Goal: Task Accomplishment & Management: Use online tool/utility

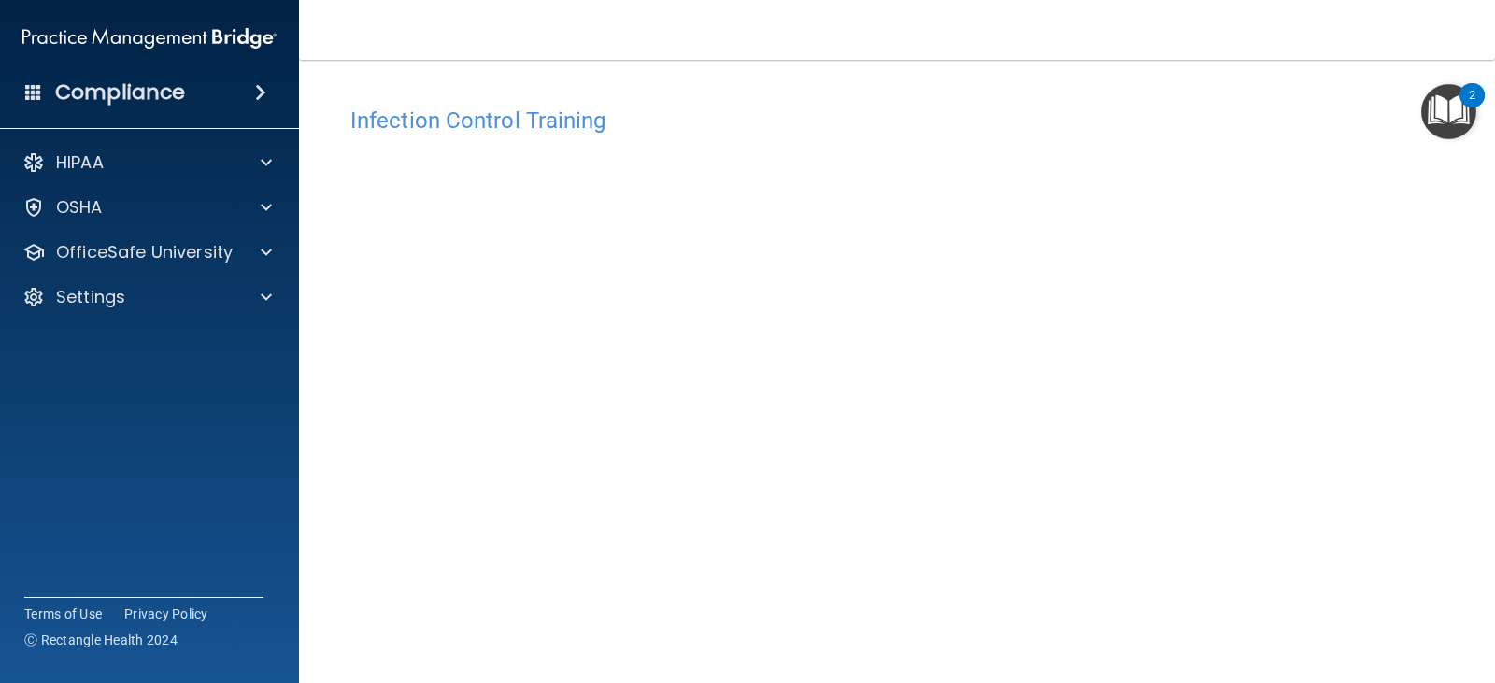
scroll to position [117, 0]
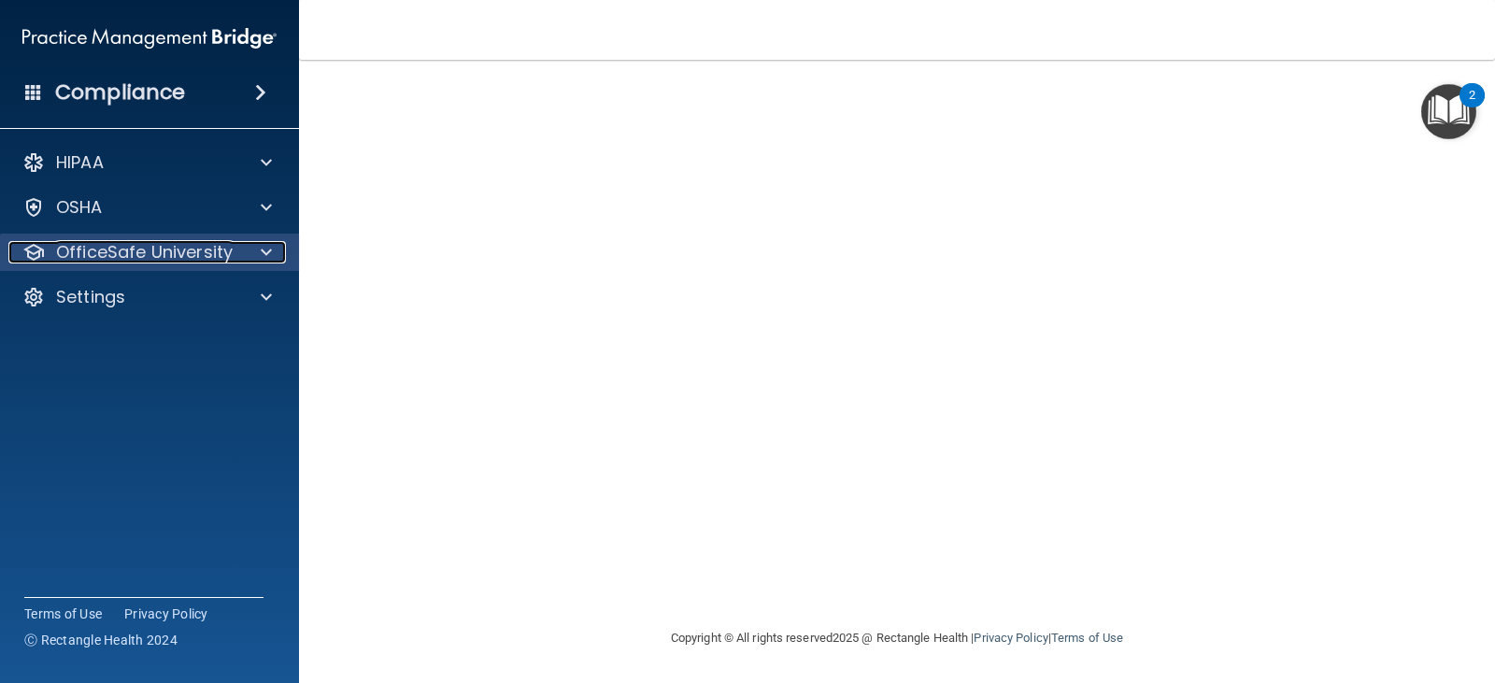
click at [179, 245] on p "OfficeSafe University" at bounding box center [144, 252] width 177 height 22
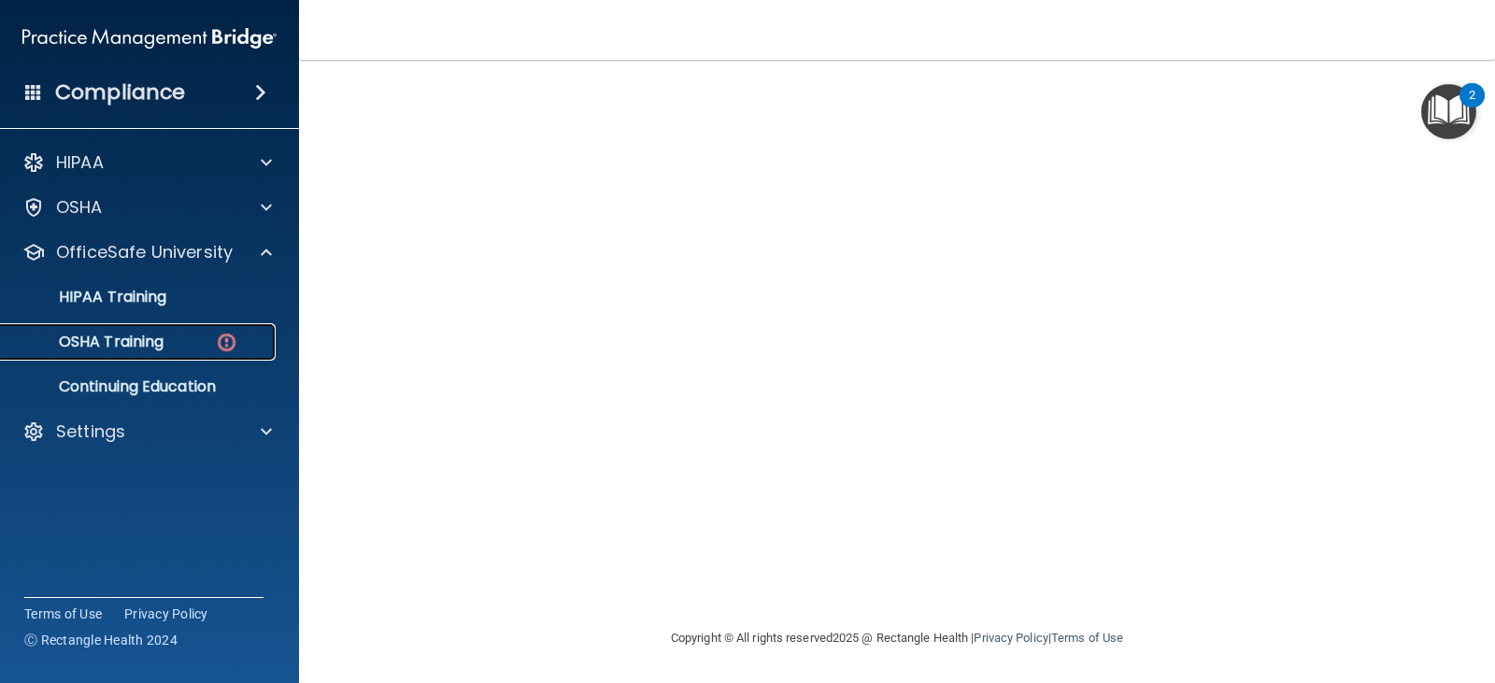
click at [127, 352] on link "OSHA Training" at bounding box center [128, 341] width 294 height 37
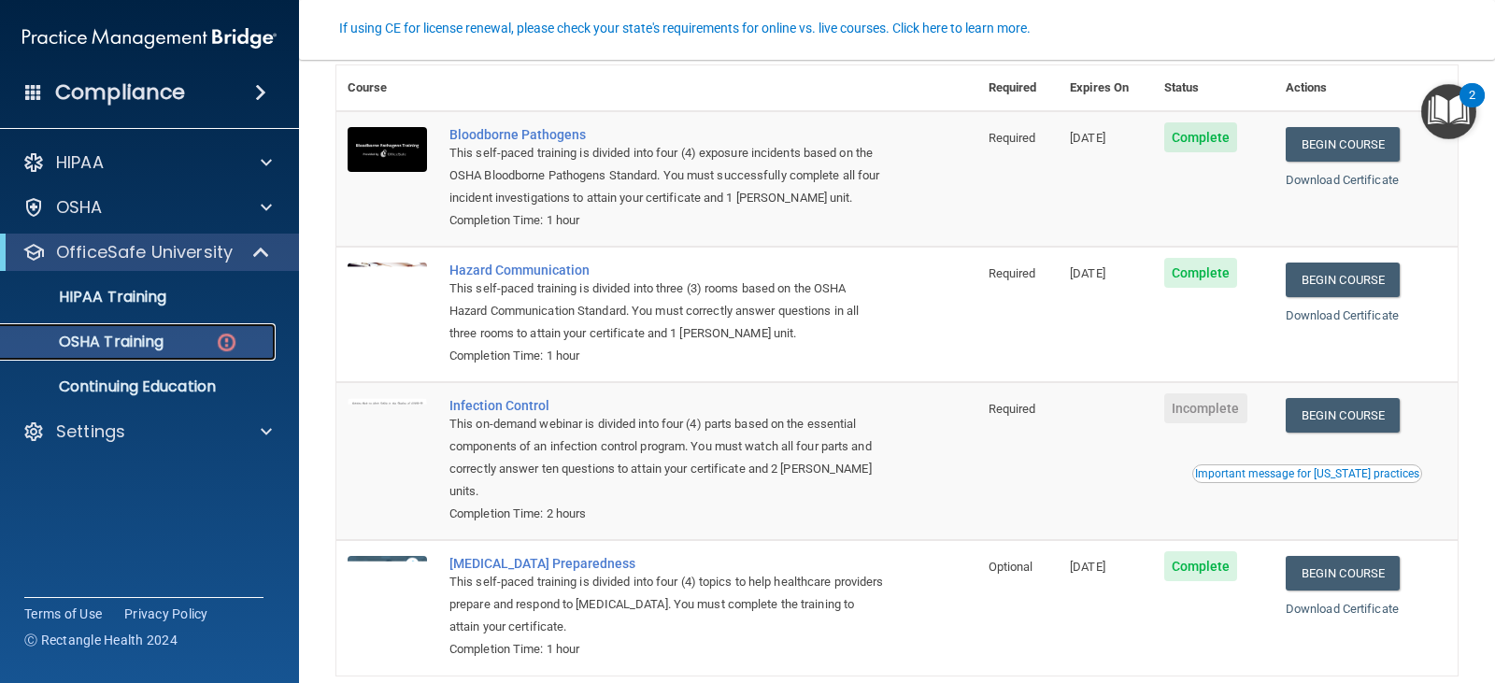
scroll to position [244, 0]
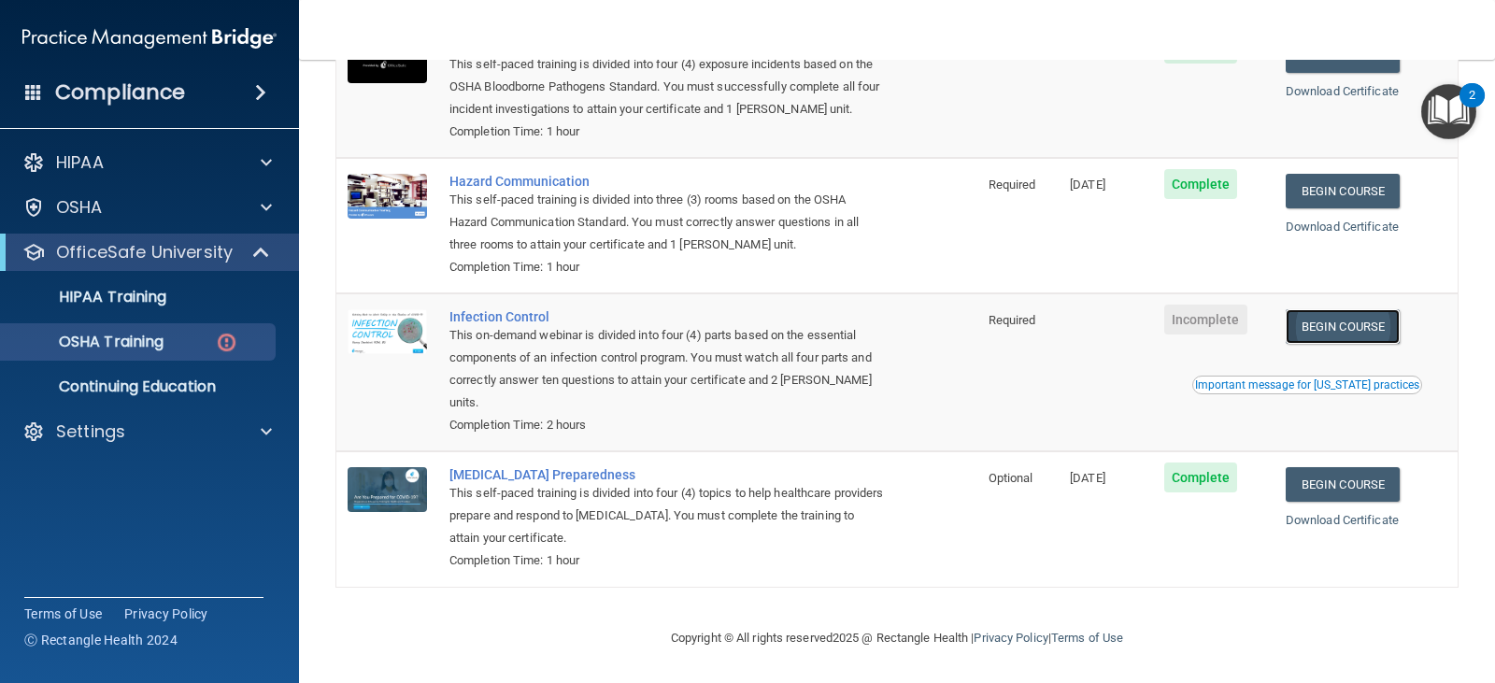
click at [1333, 321] on link "Begin Course" at bounding box center [1343, 326] width 114 height 35
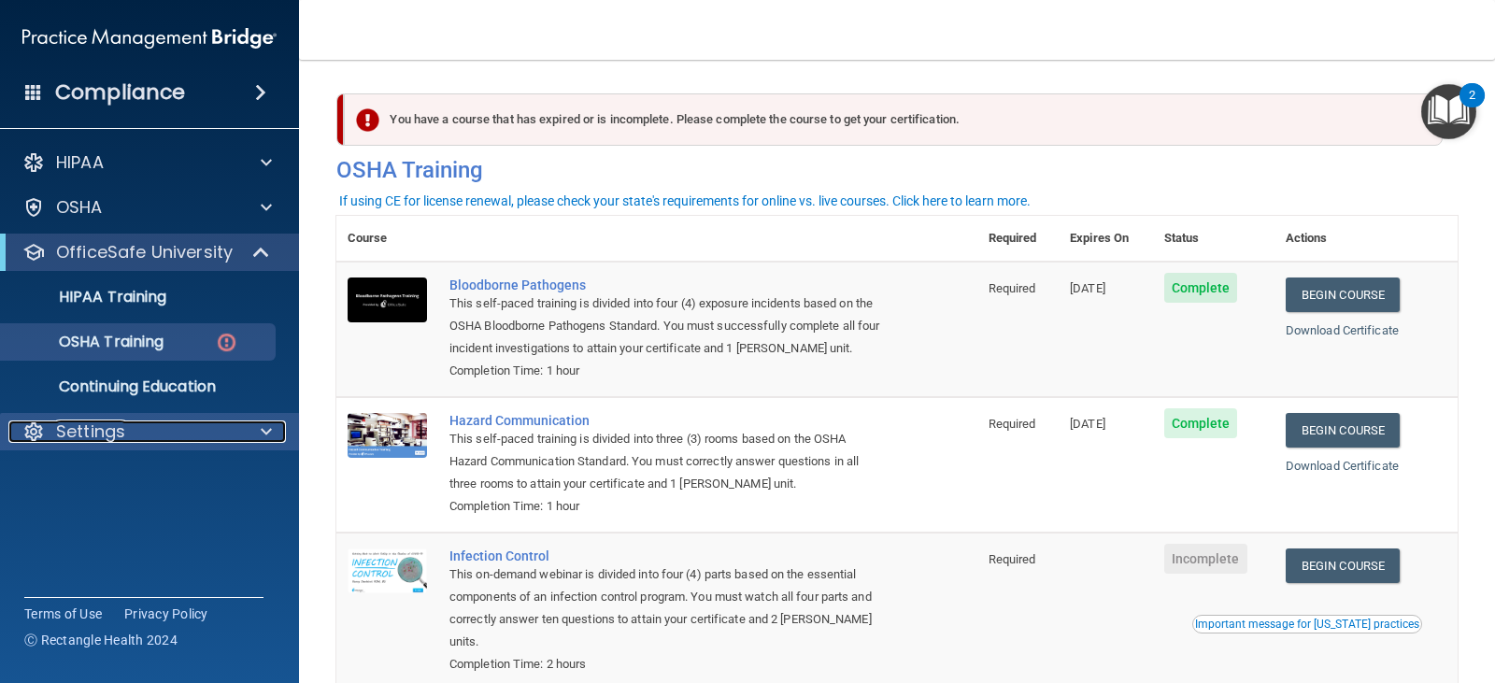
click at [102, 433] on p "Settings" at bounding box center [90, 431] width 69 height 22
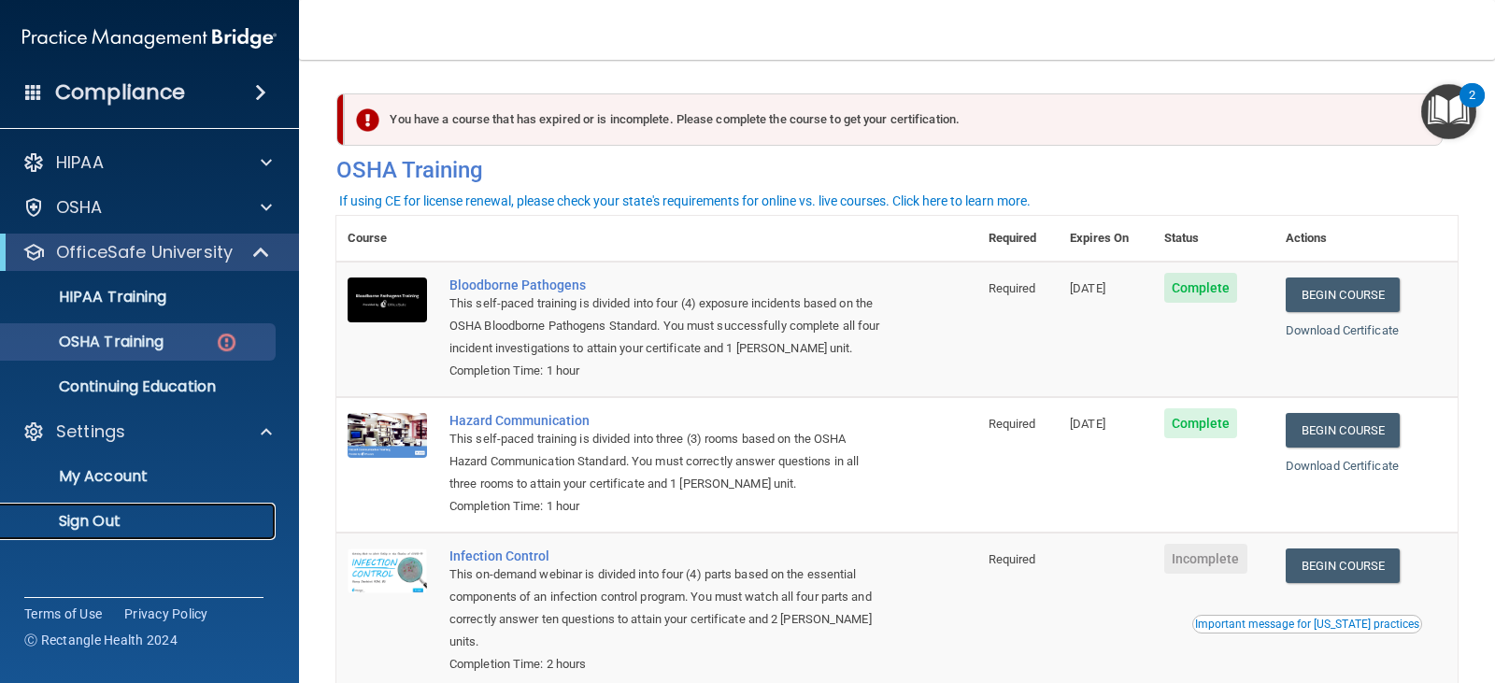
click at [99, 523] on p "Sign Out" at bounding box center [139, 521] width 255 height 19
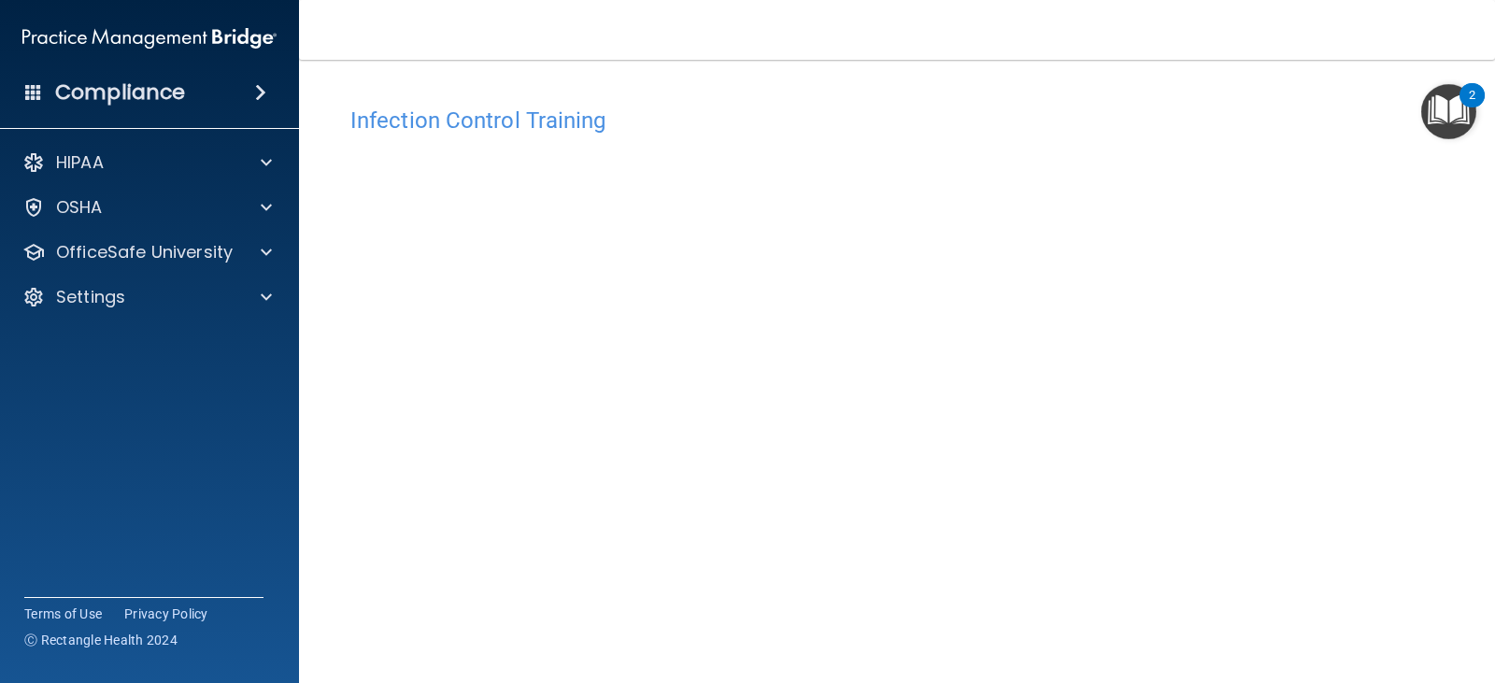
scroll to position [93, 0]
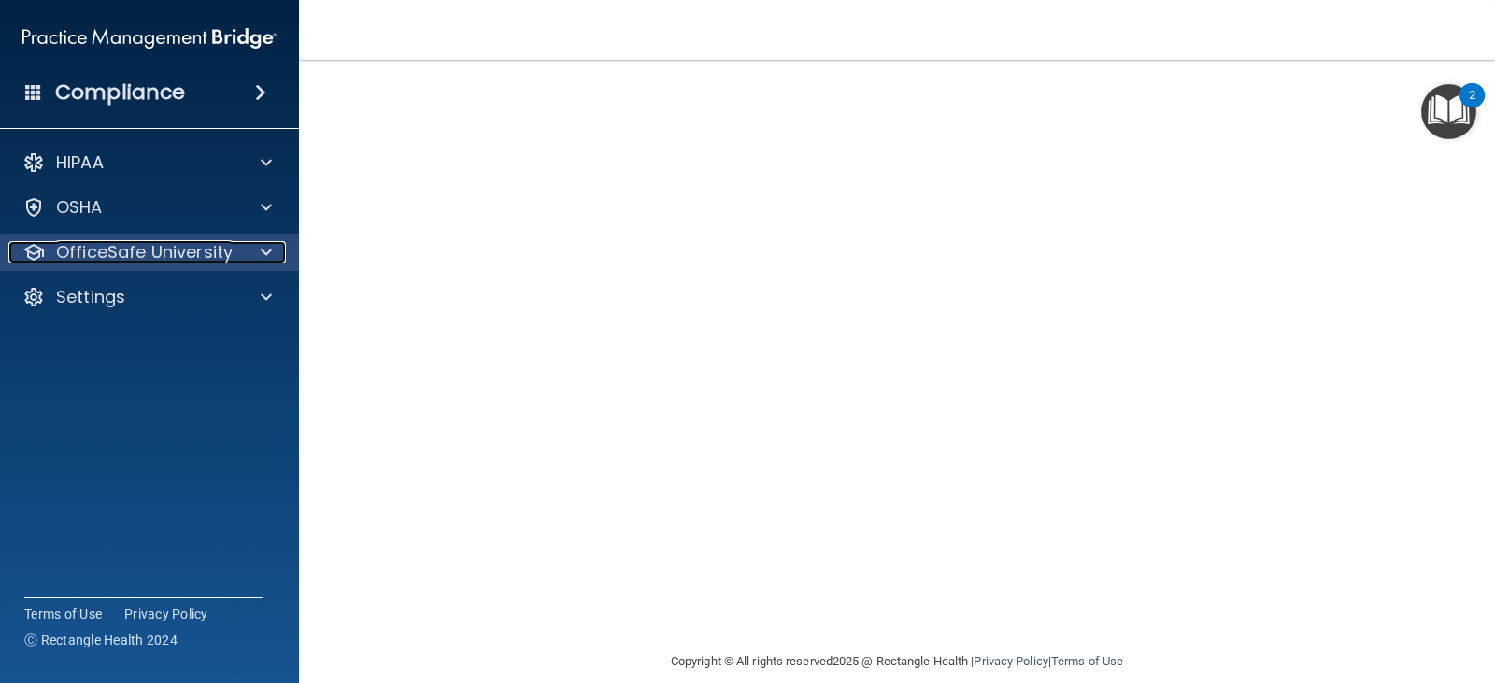
click at [131, 253] on p "OfficeSafe University" at bounding box center [144, 252] width 177 height 22
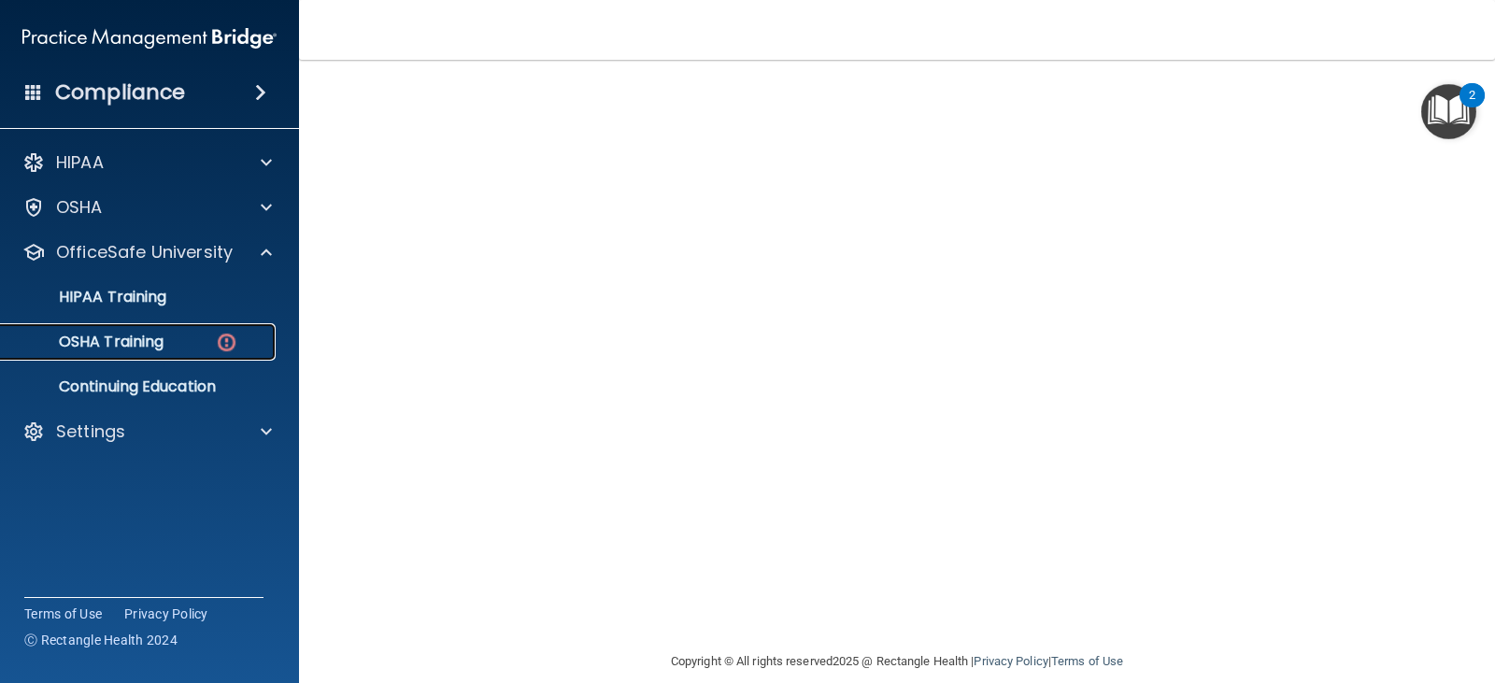
click at [129, 349] on p "OSHA Training" at bounding box center [87, 342] width 151 height 19
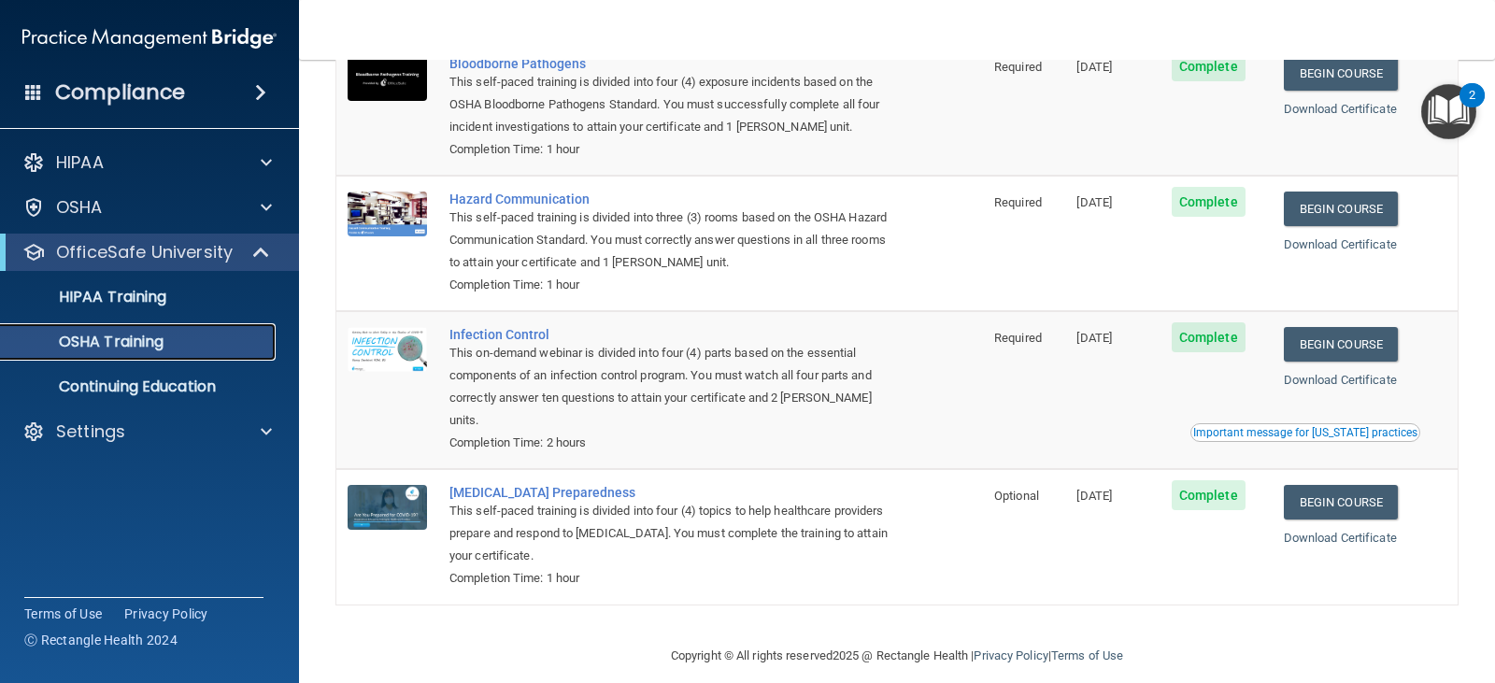
scroll to position [76, 0]
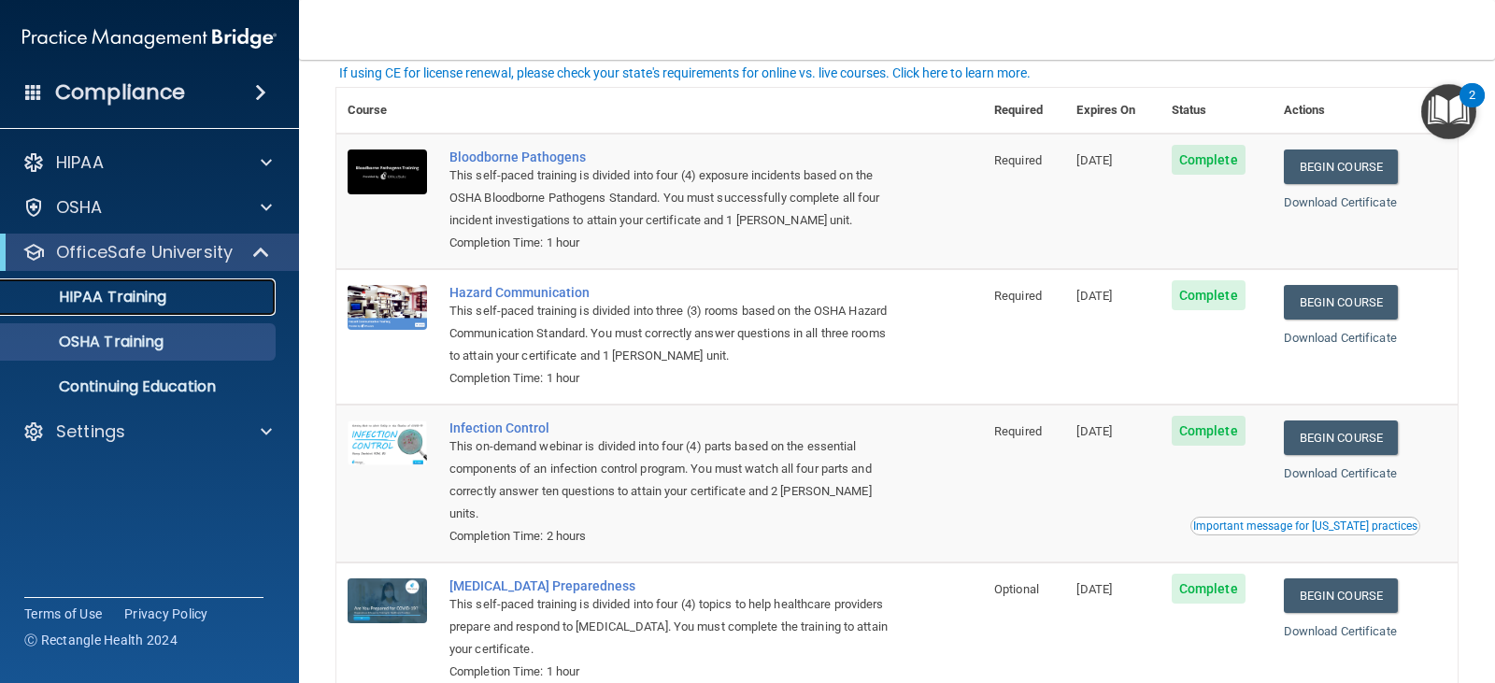
click at [137, 293] on p "HIPAA Training" at bounding box center [89, 297] width 154 height 19
